Goal: Navigation & Orientation: Find specific page/section

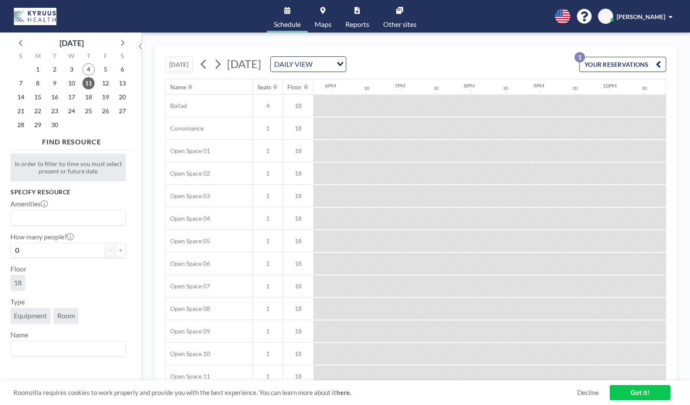
scroll to position [0, 1250]
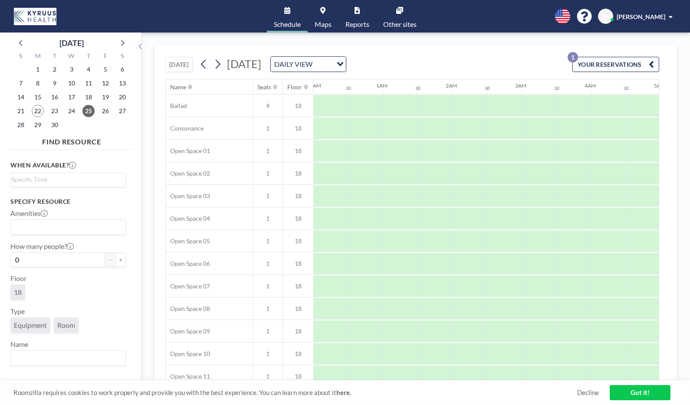
scroll to position [350, 521]
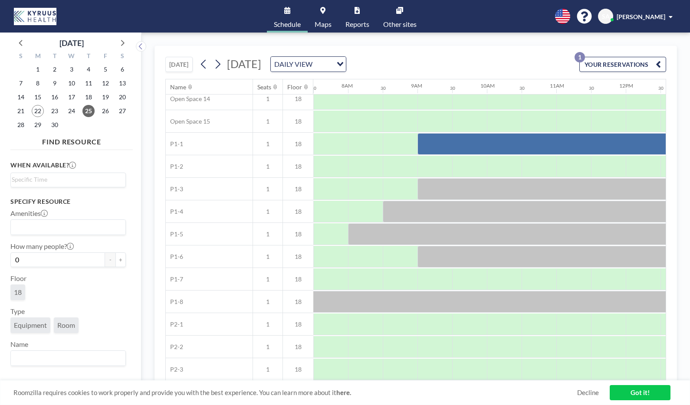
click at [331, 15] on link "Maps" at bounding box center [323, 16] width 31 height 33
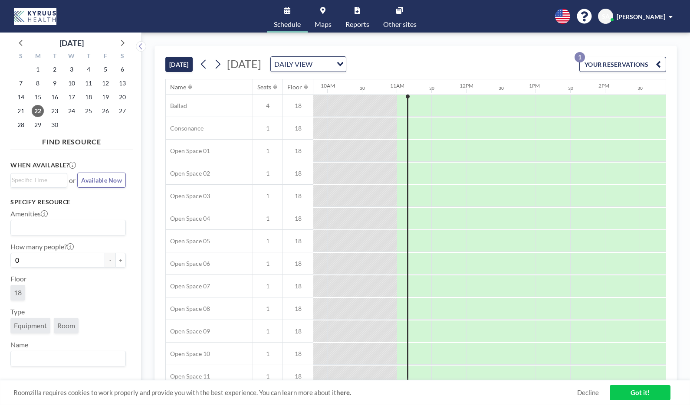
scroll to position [0, 729]
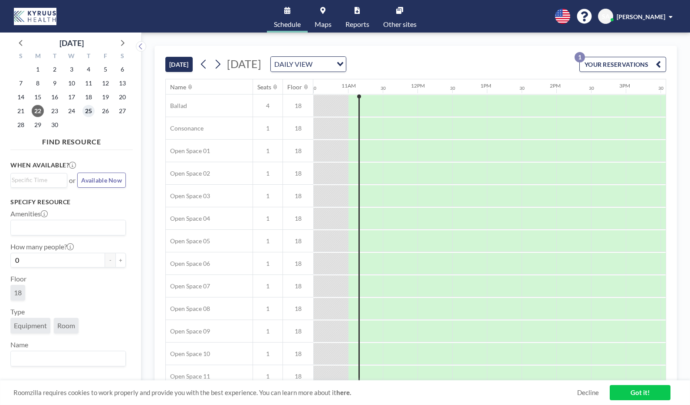
click at [94, 110] on span "25" at bounding box center [88, 111] width 12 height 12
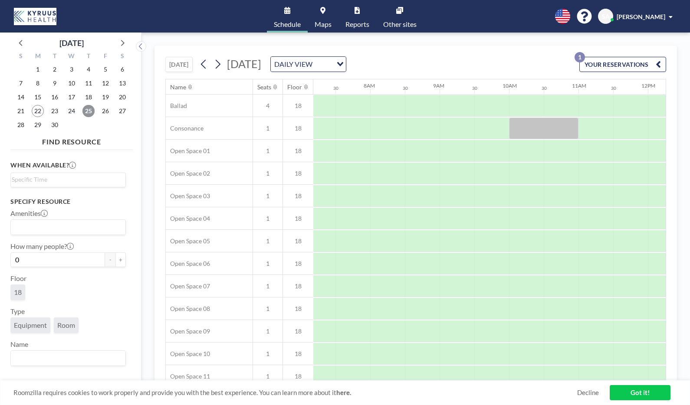
scroll to position [0, 521]
click at [325, 18] on link "Maps" at bounding box center [323, 16] width 31 height 33
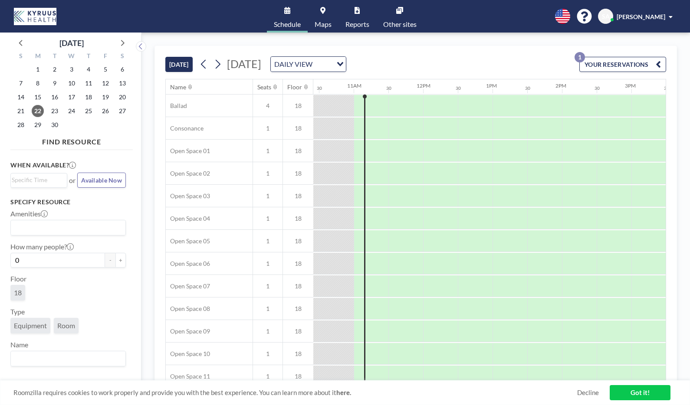
scroll to position [0, 729]
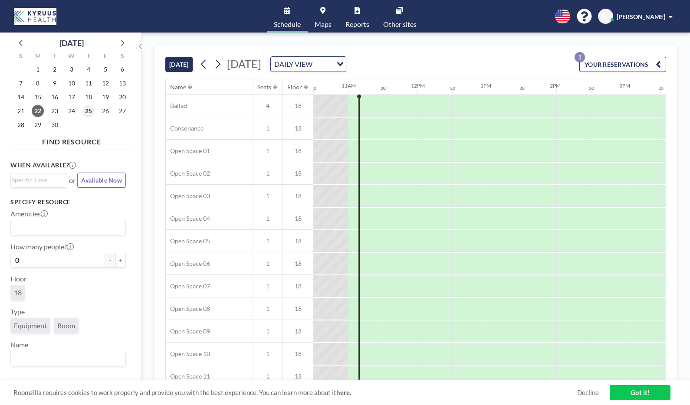
click at [88, 112] on span "25" at bounding box center [88, 111] width 12 height 12
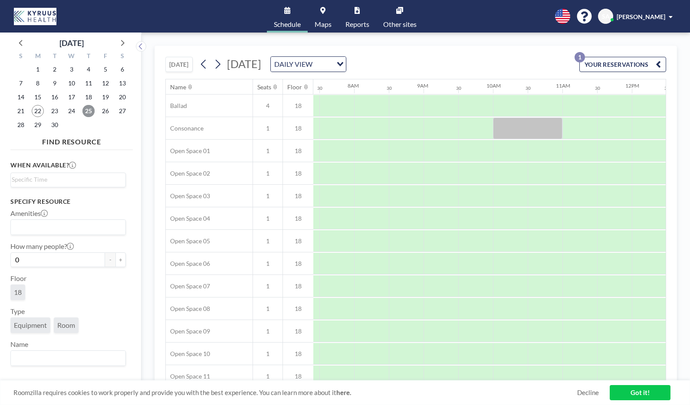
scroll to position [0, 521]
click at [321, 17] on link "Maps" at bounding box center [323, 16] width 31 height 33
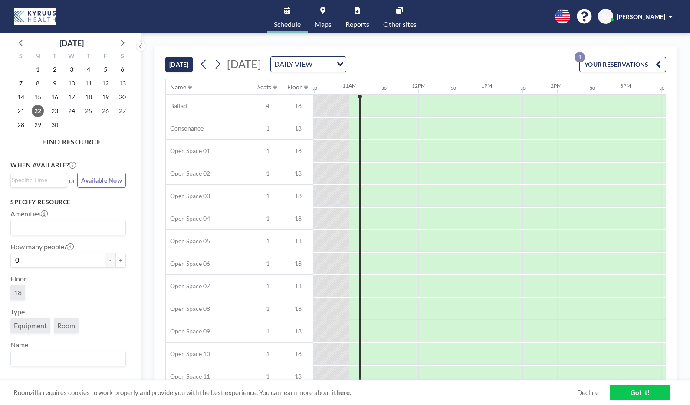
scroll to position [0, 729]
click at [89, 112] on span "25" at bounding box center [88, 111] width 12 height 12
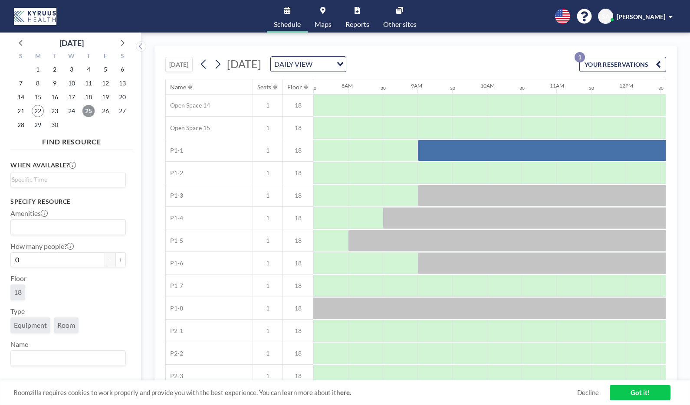
scroll to position [350, 521]
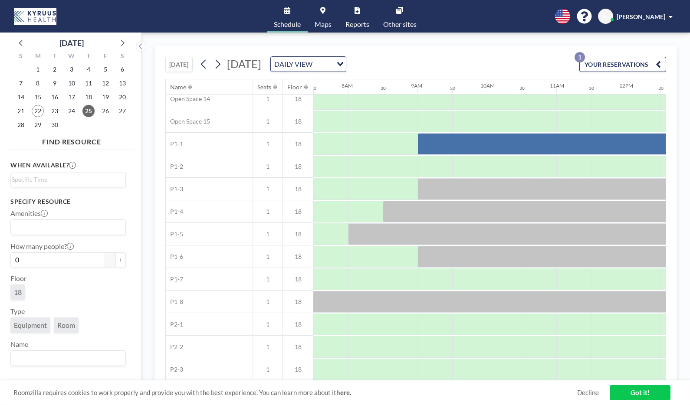
click at [323, 21] on span "Maps" at bounding box center [323, 24] width 17 height 7
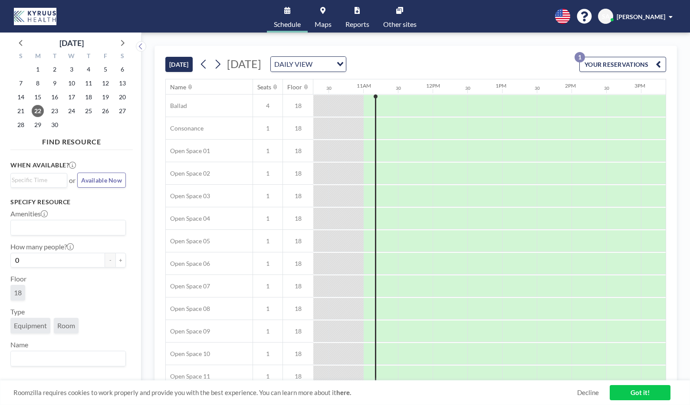
scroll to position [0, 729]
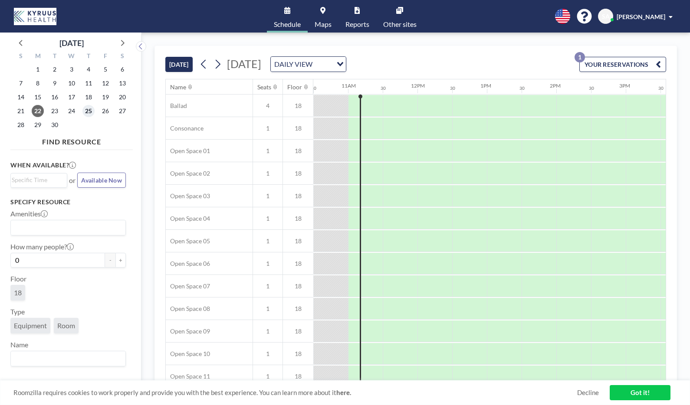
click at [90, 113] on span "25" at bounding box center [88, 111] width 12 height 12
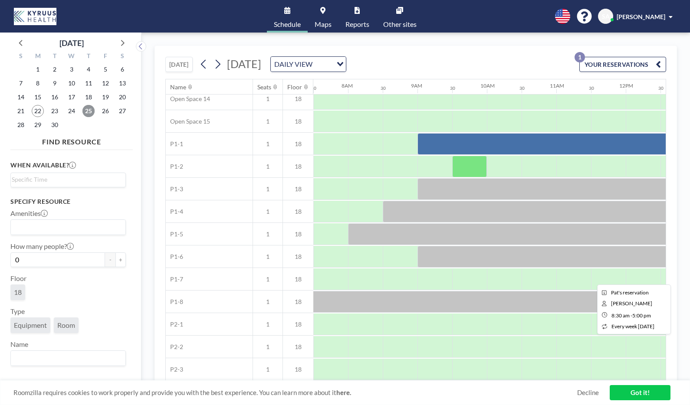
scroll to position [350, 521]
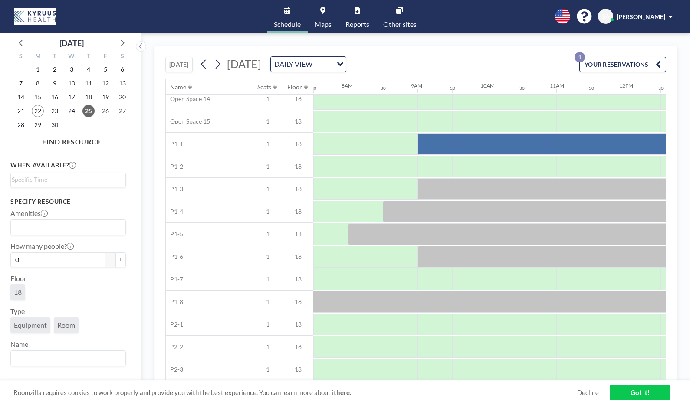
click at [319, 17] on link "Maps" at bounding box center [323, 16] width 31 height 33
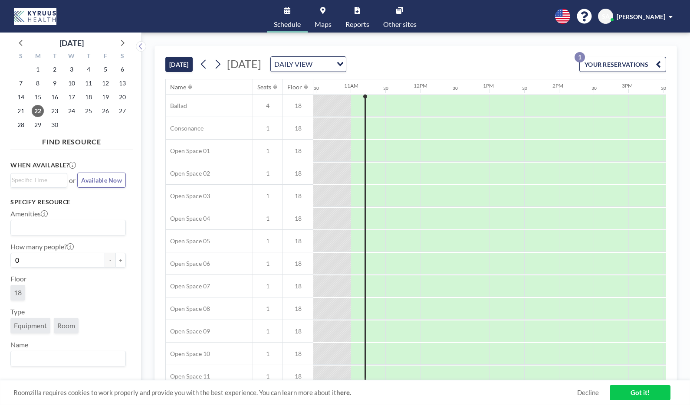
scroll to position [0, 729]
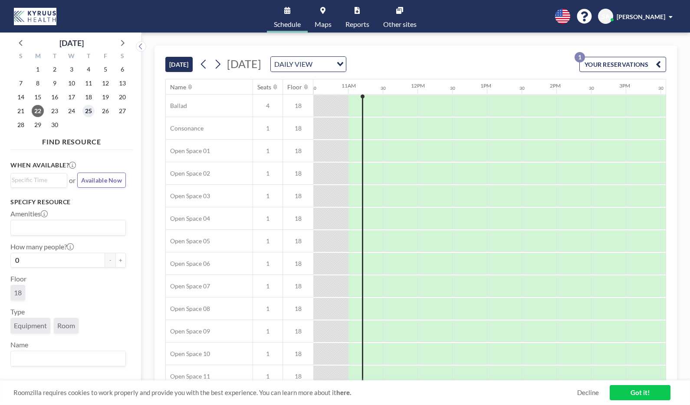
click at [90, 112] on span "25" at bounding box center [88, 111] width 12 height 12
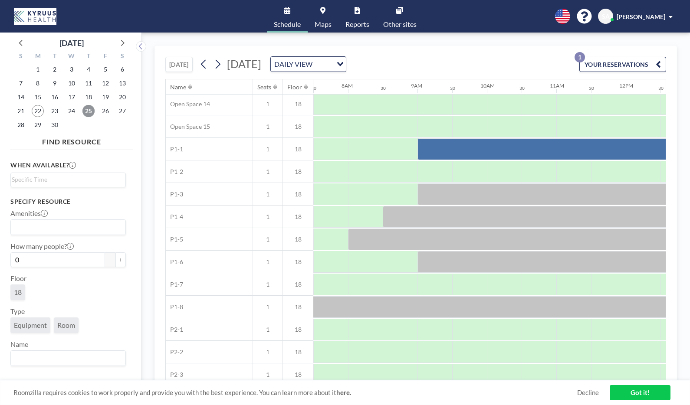
scroll to position [350, 521]
